Goal: Task Accomplishment & Management: Use online tool/utility

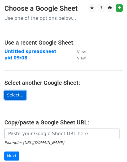
click at [11, 91] on link "Select..." at bounding box center [15, 95] width 22 height 9
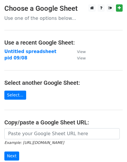
scroll to position [29, 0]
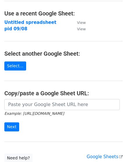
click at [61, 111] on small "Example: https://docs.google.com/spreadsheets/d/abc/edit" at bounding box center [34, 113] width 60 height 4
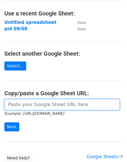
click at [64, 105] on input "url" at bounding box center [62, 104] width 116 height 11
paste input "https://docs.google.com/spreadsheets/d/1Nmtng5Yrsy6IY_mQsqDd7QriNCZBZDi8jG8-1H1…"
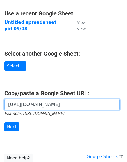
scroll to position [0, 125]
type input "https://docs.google.com/spreadsheets/d/1Nmtng5Yrsy6IY_mQsqDd7QriNCZBZDi8jG8-1H1…"
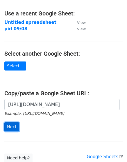
click at [16, 125] on input "Next" at bounding box center [11, 126] width 15 height 9
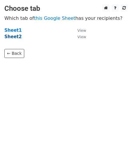
click at [14, 34] on strong "Sheet2" at bounding box center [12, 36] width 17 height 5
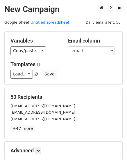
scroll to position [64, 0]
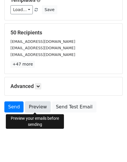
click at [41, 109] on link "Preview" at bounding box center [38, 106] width 26 height 11
click at [36, 110] on link "Preview" at bounding box center [38, 106] width 26 height 11
click at [40, 106] on link "Preview" at bounding box center [38, 106] width 26 height 11
click at [31, 105] on link "Preview" at bounding box center [38, 106] width 26 height 11
click at [40, 110] on link "Preview" at bounding box center [38, 106] width 26 height 11
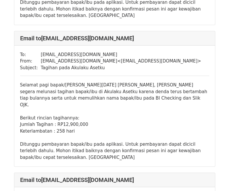
scroll to position [29, 0]
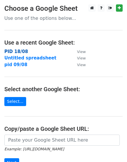
click at [20, 50] on strong "PID 18/08" at bounding box center [16, 51] width 24 height 5
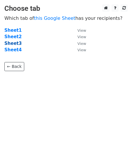
click at [13, 42] on strong "Sheet3" at bounding box center [12, 43] width 17 height 5
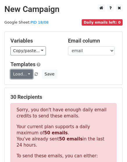
click at [27, 74] on link "Load..." at bounding box center [21, 74] width 22 height 9
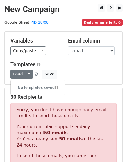
click at [62, 107] on p "Sorry, you don't have enough daily email credits to send these emails." at bounding box center [64, 113] width 94 height 12
